Goal: Complete application form: Complete application form

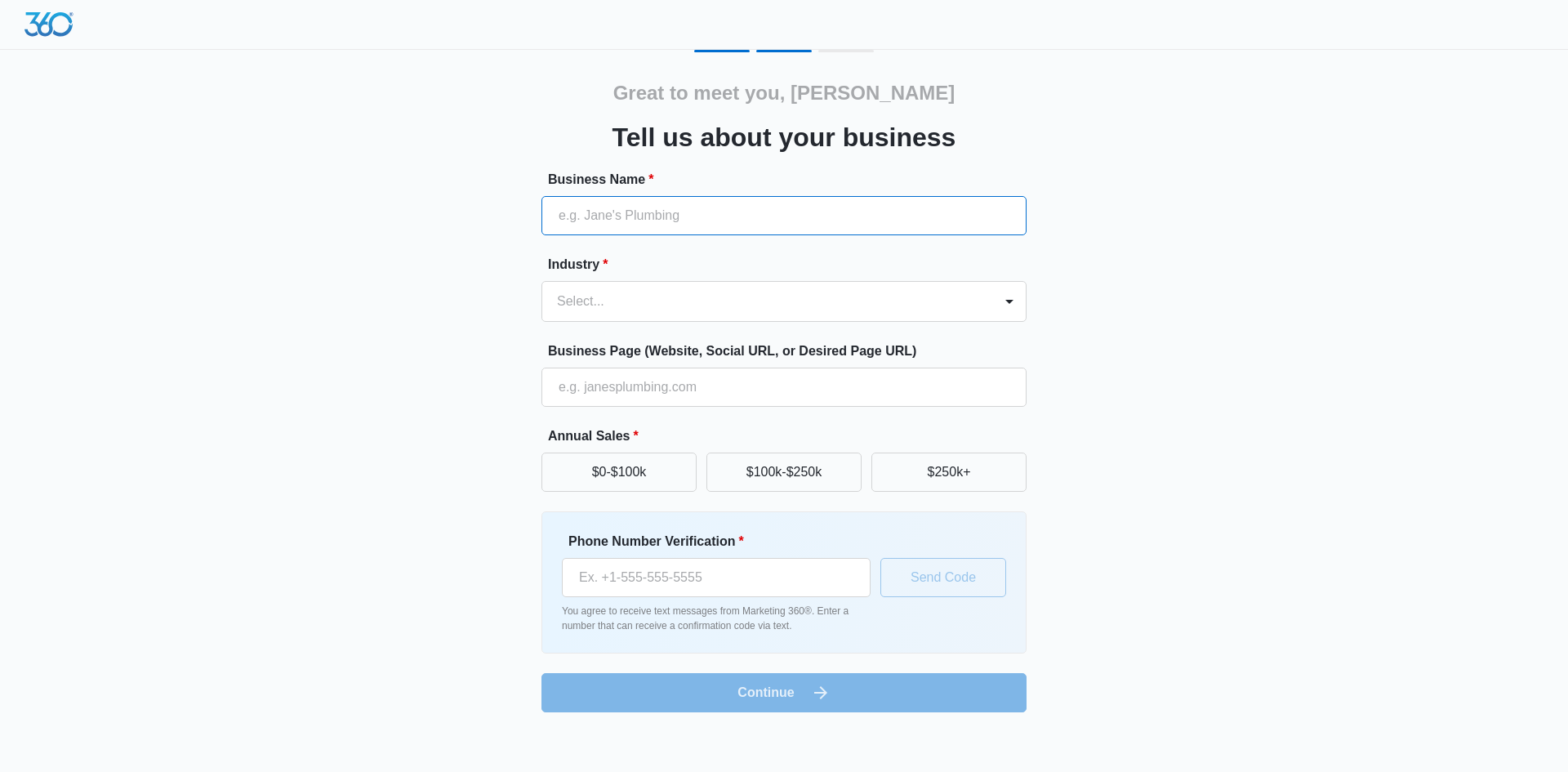
click at [607, 222] on input "Business Name *" at bounding box center [783, 215] width 485 height 39
click at [848, 204] on input "Business Name *" at bounding box center [783, 215] width 485 height 39
type input "[PERSON_NAME] [PERSON_NAME] Roofing & Sheet Metal Inc"
click at [748, 282] on div "Industry * Select..." at bounding box center [783, 288] width 485 height 67
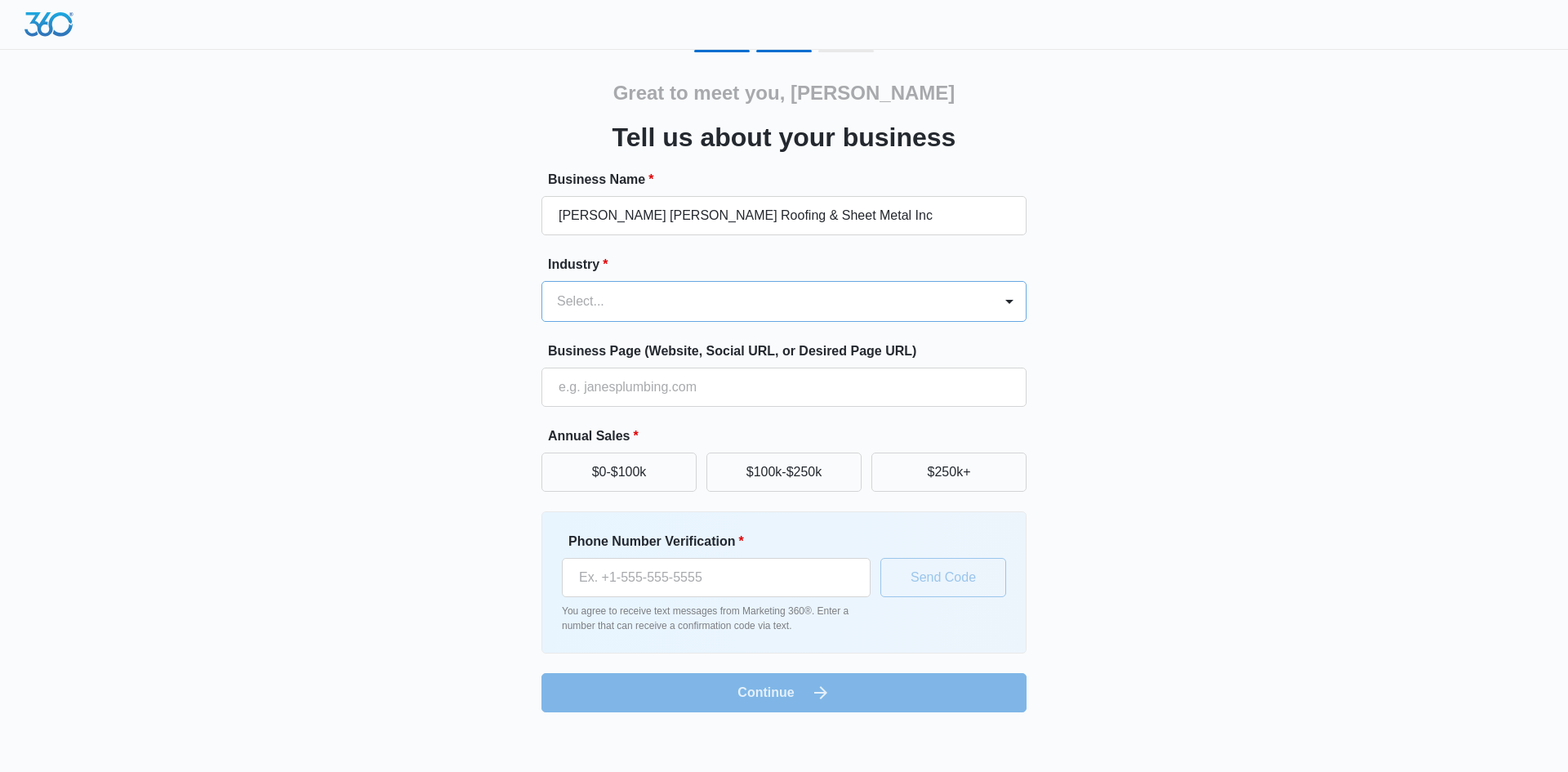
click at [750, 292] on div at bounding box center [764, 302] width 415 height 23
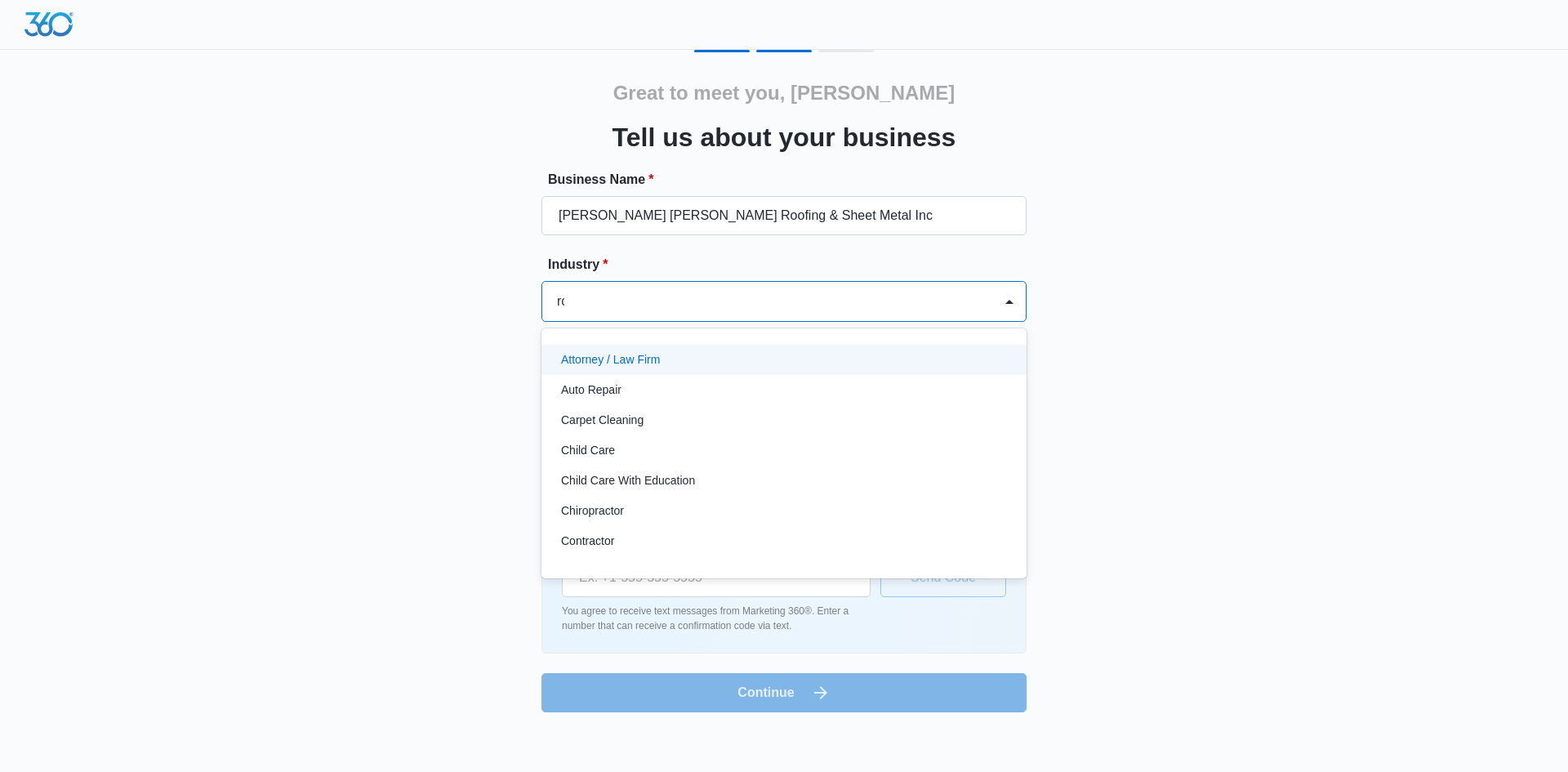
type input "roo"
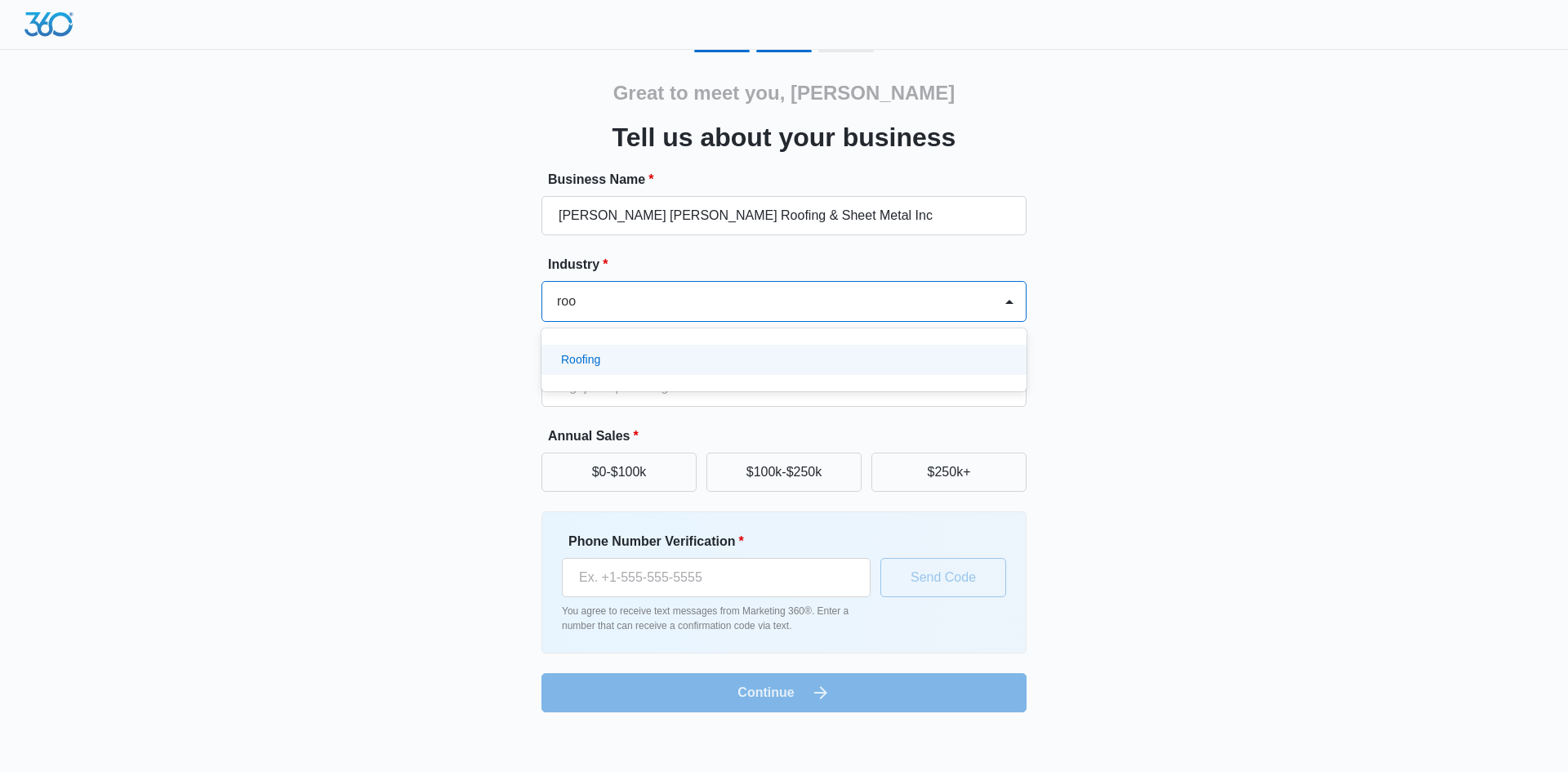
click at [701, 366] on div "Roofing" at bounding box center [782, 360] width 443 height 17
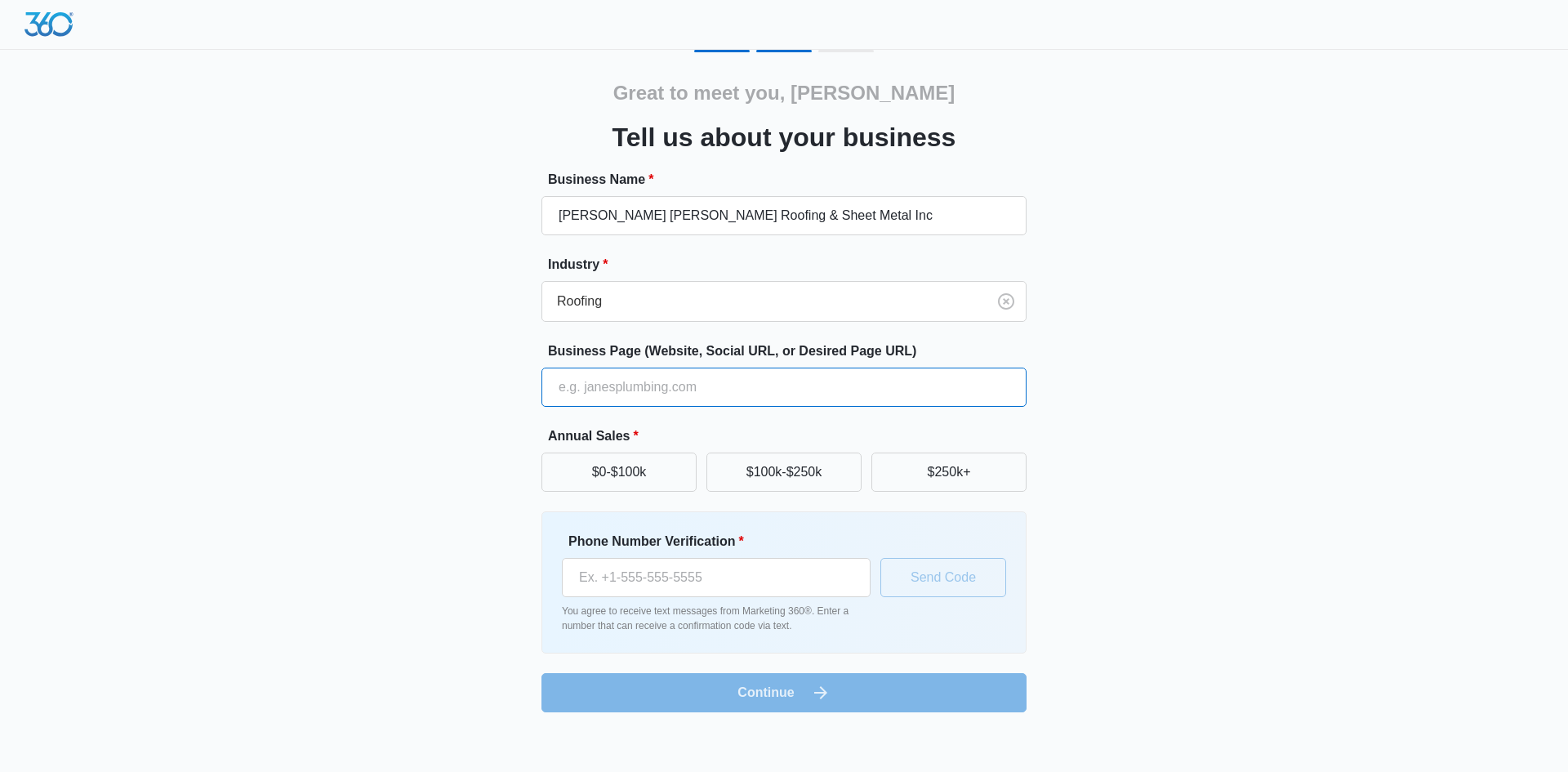
click at [687, 384] on input "Business Page (Website, Social URL, or Desired Page URL)" at bounding box center [783, 387] width 485 height 39
type input "[DOMAIN_NAME]"
click at [1004, 479] on button "$250k+" at bounding box center [949, 472] width 155 height 39
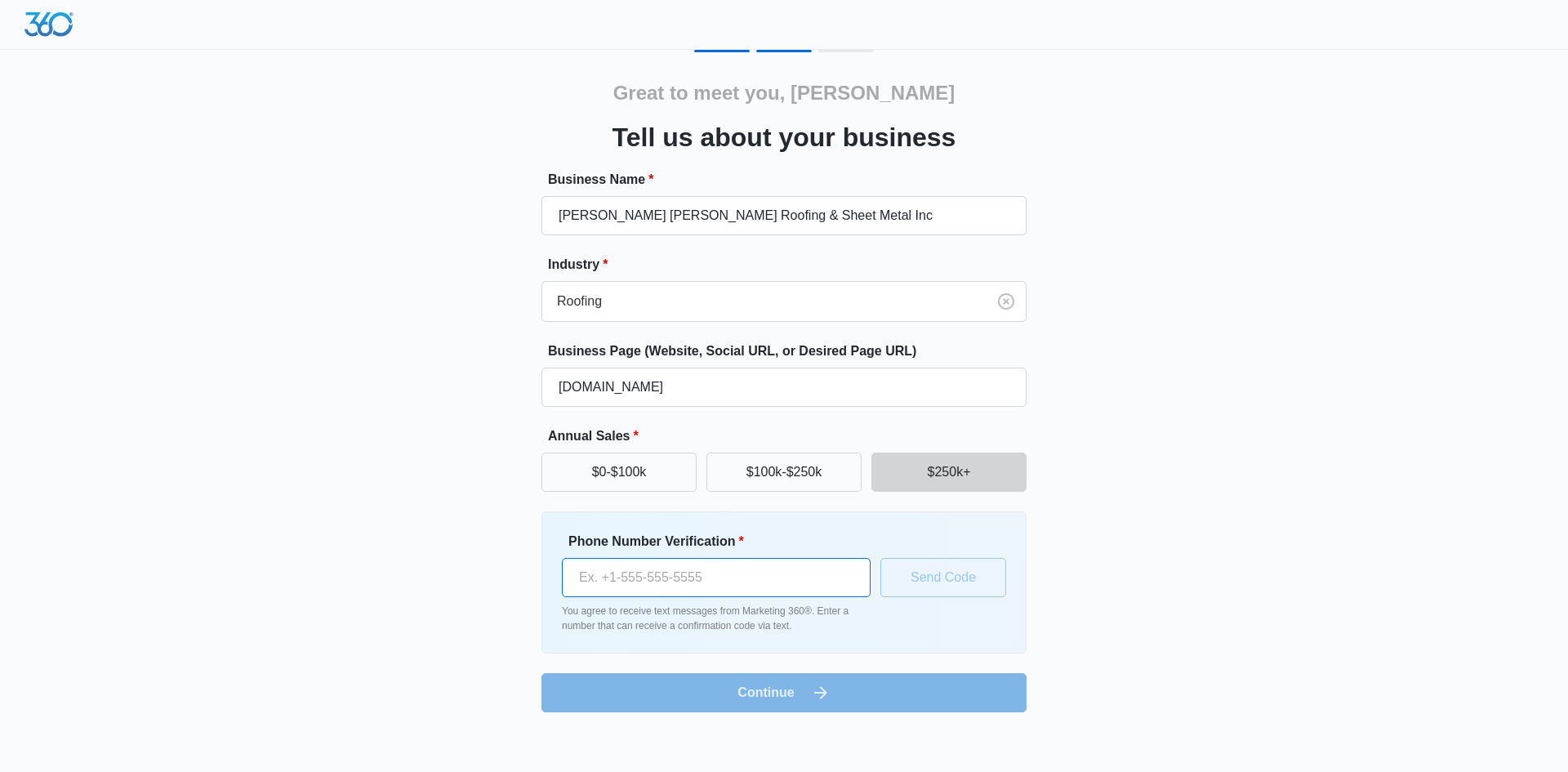
click at [766, 571] on input "Phone Number Verification *" at bounding box center [716, 577] width 309 height 39
type input "[PHONE_NUMBER]"
click at [970, 585] on button "Send Code" at bounding box center [943, 577] width 126 height 39
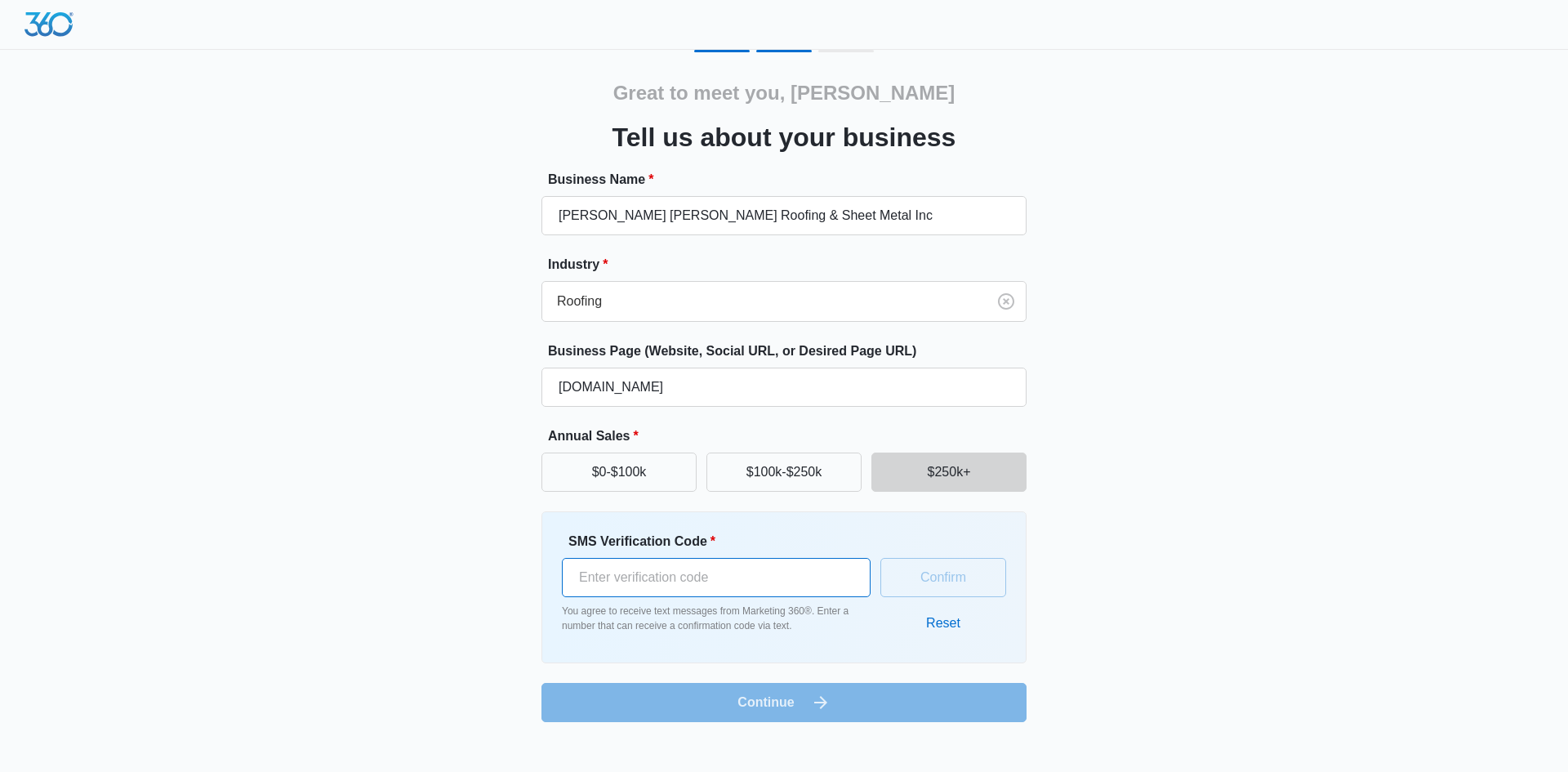
click at [781, 565] on input "SMS Verification Code *" at bounding box center [716, 577] width 309 height 39
type input "276824"
click at [992, 580] on button "Confirm" at bounding box center [943, 577] width 126 height 39
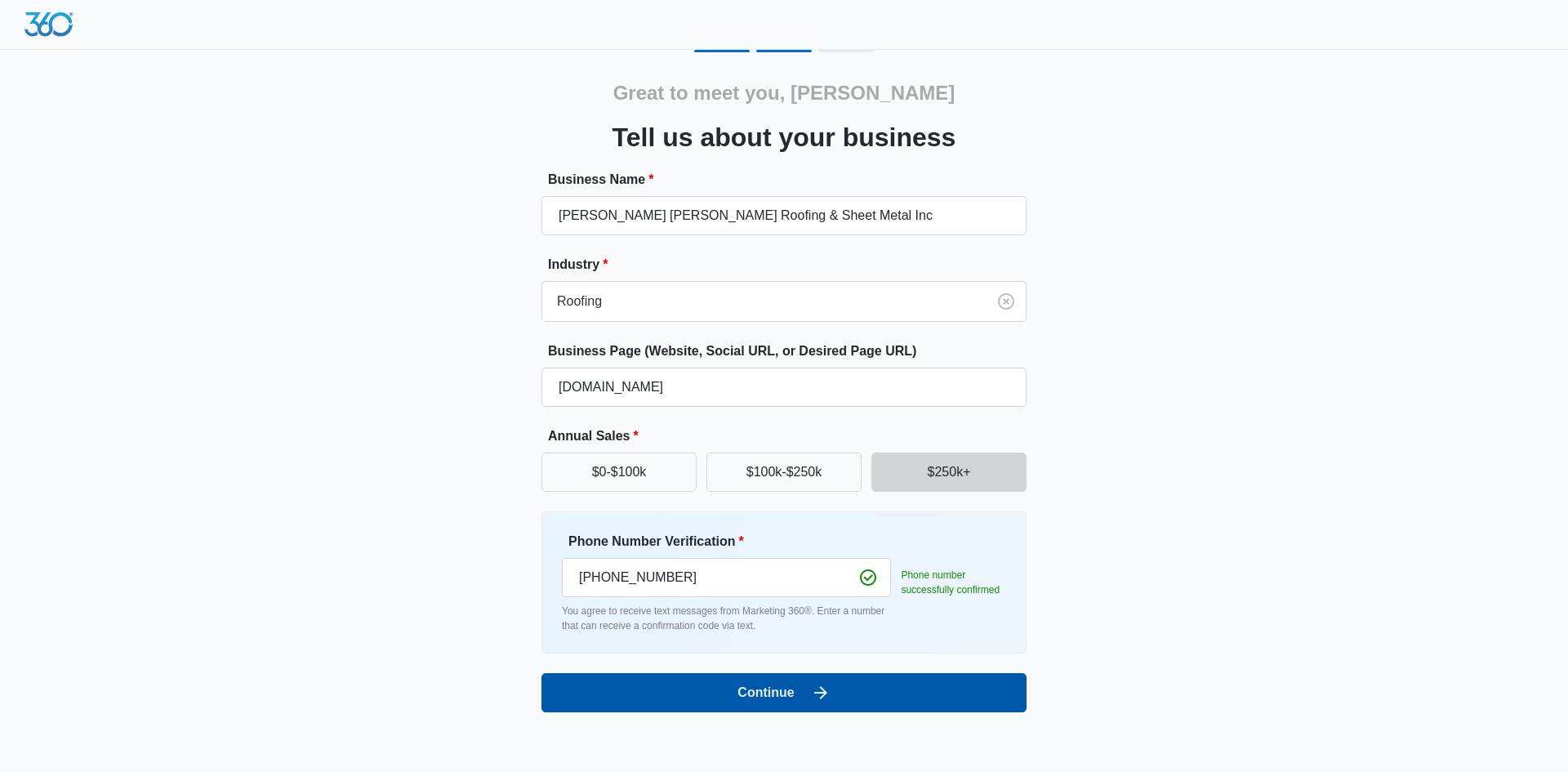
click at [867, 689] on button "Continue" at bounding box center [783, 693] width 485 height 39
